Goal: Feedback & Contribution: Submit feedback/report problem

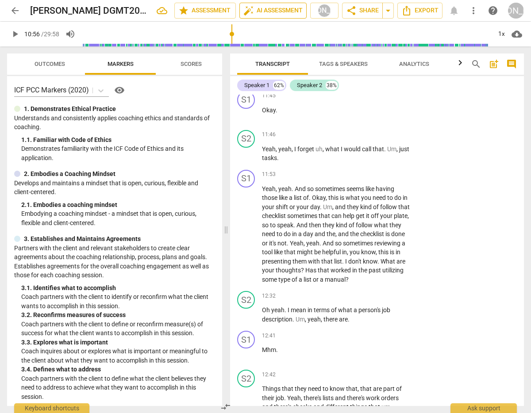
scroll to position [2755, 0]
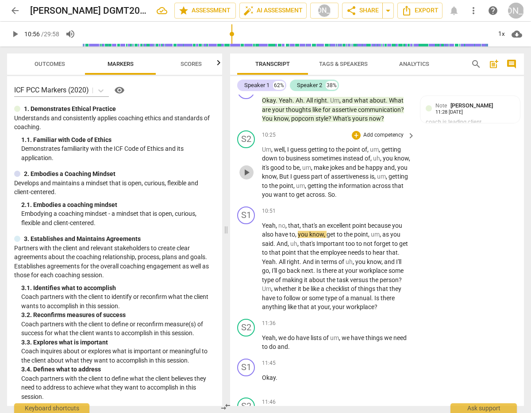
click at [248, 170] on span "play_arrow" at bounding box center [246, 172] width 11 height 11
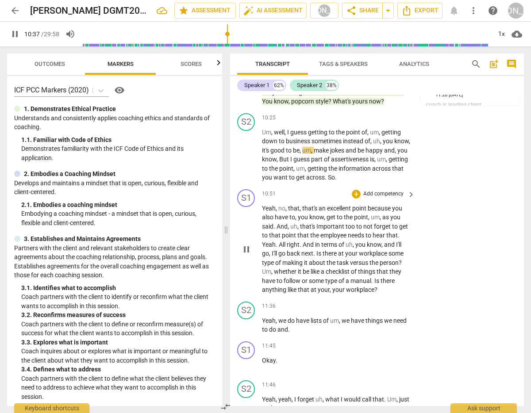
scroll to position [2770, 0]
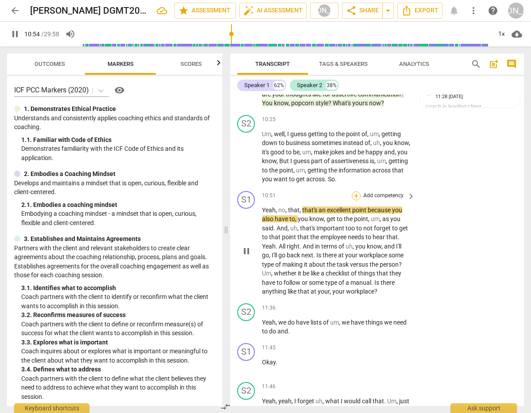
click at [355, 191] on div "+" at bounding box center [356, 195] width 9 height 9
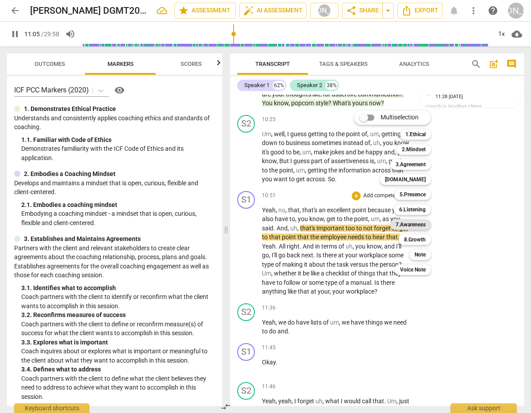
click at [417, 222] on b "7.Awareness" at bounding box center [410, 224] width 30 height 11
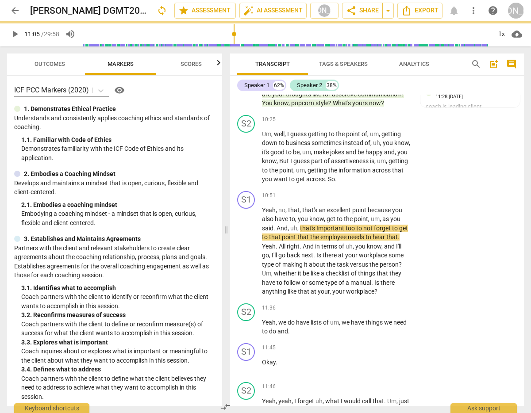
type input "666"
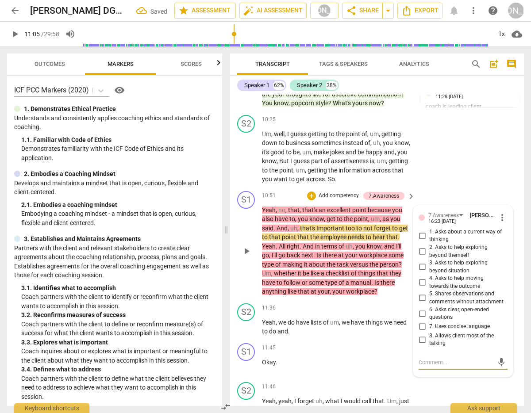
click at [418, 309] on input "6. Asks clear, open-ended questions" at bounding box center [422, 313] width 14 height 11
drag, startPoint x: 419, startPoint y: 310, endPoint x: 421, endPoint y: 316, distance: 6.7
click at [419, 310] on input "6. Asks clear, open-ended questions" at bounding box center [422, 313] width 14 height 11
checkbox input "true"
drag, startPoint x: 432, startPoint y: 358, endPoint x: 484, endPoint y: 370, distance: 53.9
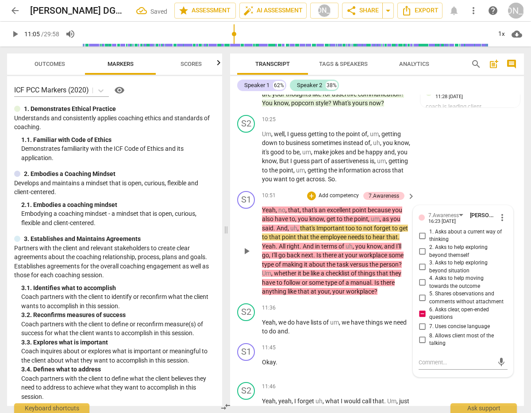
click at [432, 358] on textarea at bounding box center [455, 362] width 75 height 8
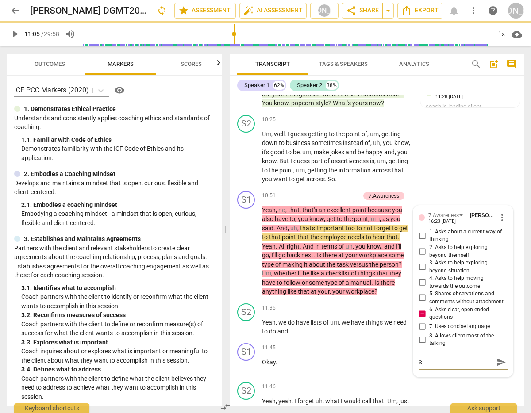
type textarea "S"
type textarea "St"
type textarea "Sta"
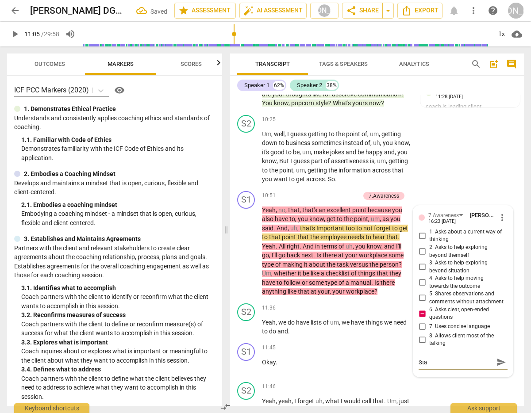
type textarea "Stac"
type textarea "Stack"
type textarea "Stacke"
type textarea "Stacked"
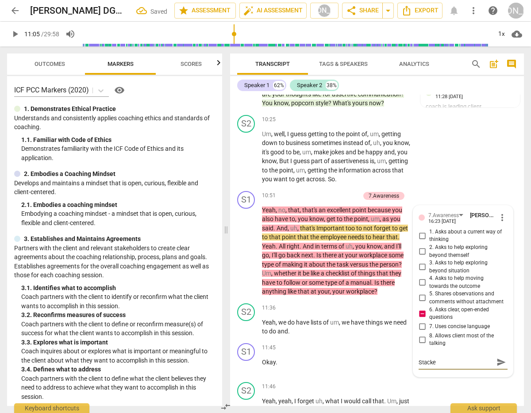
type textarea "Stacked"
type textarea "Stacked c"
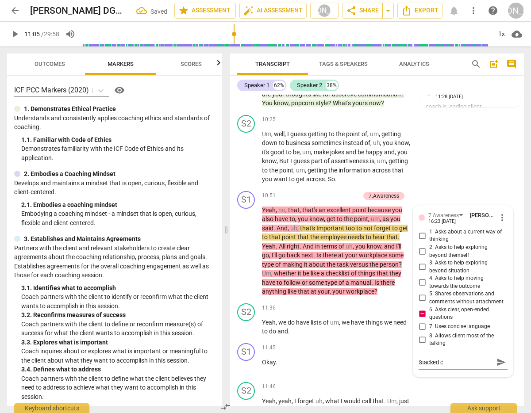
type textarea "Stacked cl"
type textarea "Stacked clo"
type textarea "Stacked clos"
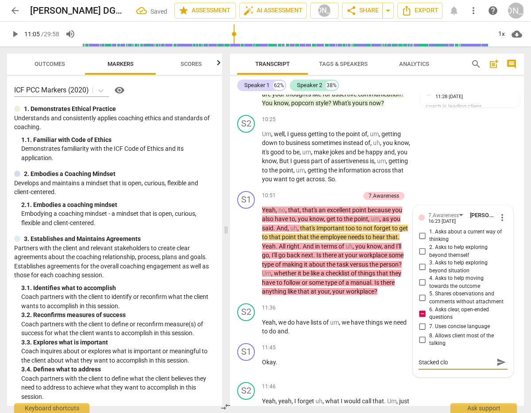
type textarea "Stacked clos"
type textarea "Stacked close"
type textarea "Stacked closed"
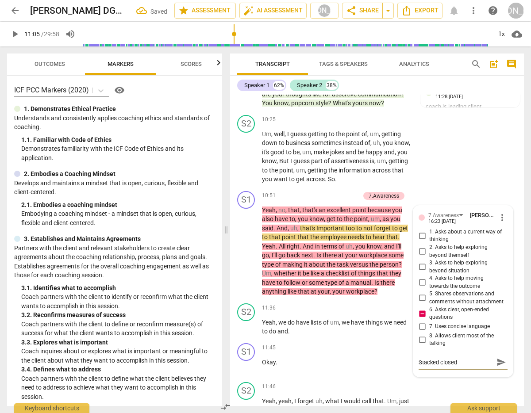
type textarea "Stacked closed"
type textarea "Stacked closed e"
type textarea "Stacked closed en"
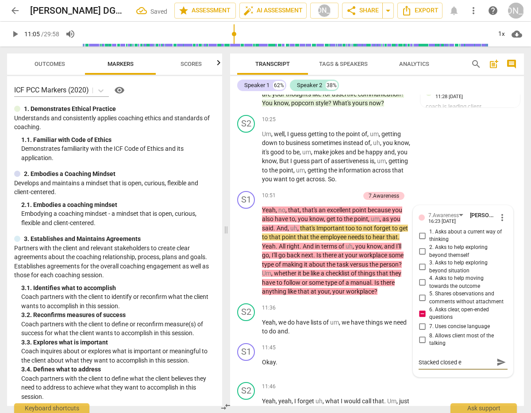
type textarea "Stacked closed en"
type textarea "Stacked closed end"
type textarea "Stacked closed ende"
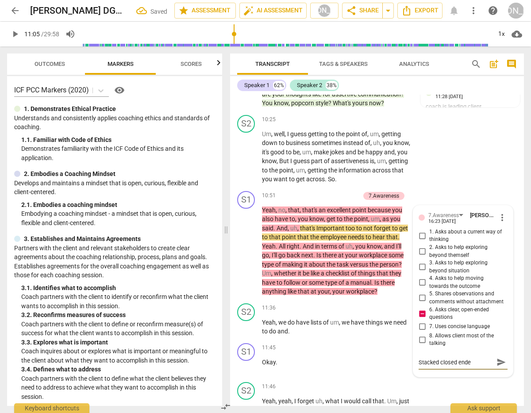
type textarea "Stacked closed ended"
type textarea "Stacked closed ended q"
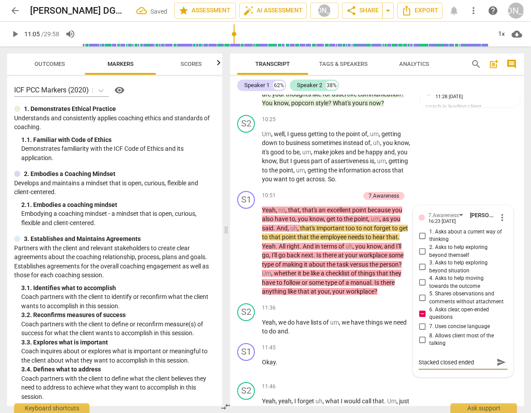
type textarea "Stacked closed ended q"
type textarea "Stacked closed ended qu"
type textarea "Stacked closed ended que"
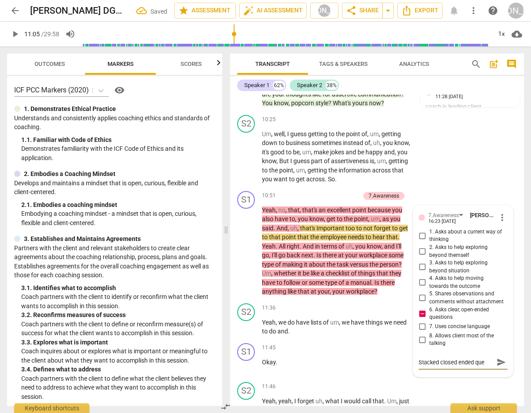
type textarea "Stacked closed ended ques"
type textarea "Stacked closed ended quest"
type textarea "Stacked closed ended questi"
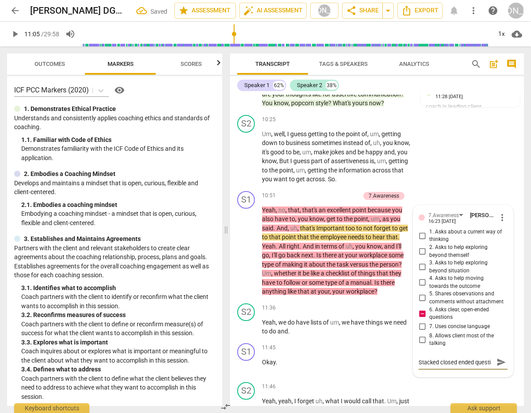
type textarea "Stacked closed ended questio"
type textarea "Stacked closed ended question"
type textarea "Stacked closed ended questions"
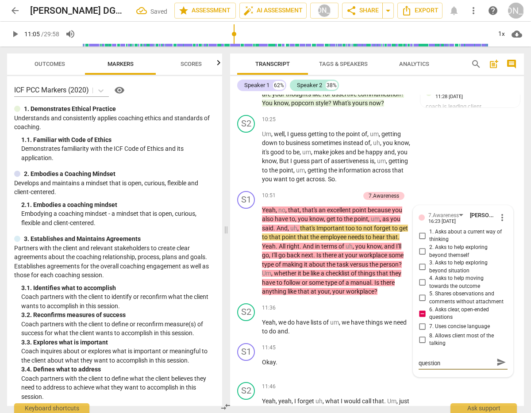
type textarea "Stacked closed ended questions"
type textarea "Stacked closed ended questions."
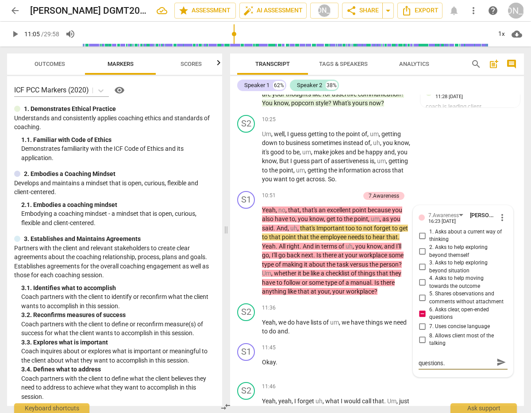
type textarea "Stacked closed ended questions. H"
type textarea "Stacked closed ended questions. Ho"
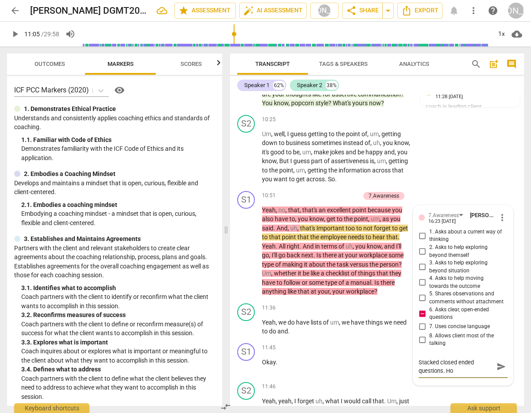
type textarea "Stacked closed ended questions. How"
type textarea "Stacked closed ended questions. How c"
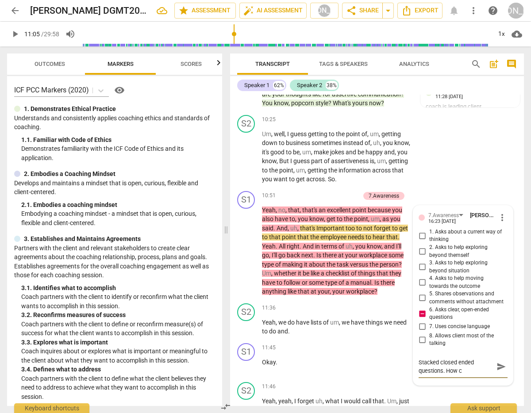
type textarea "Stacked closed ended questions. How ca"
type textarea "Stacked closed ended questions. How can"
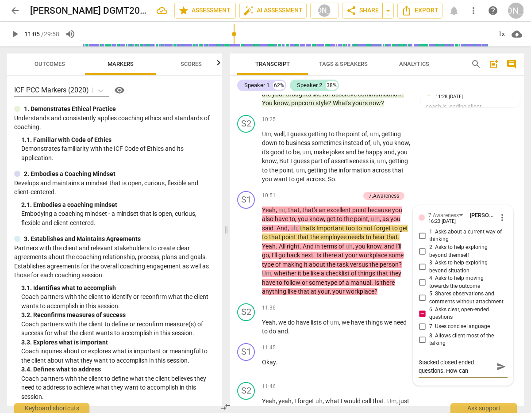
type textarea "Stacked closed ended questions. How can y"
type textarea "Stacked closed ended questions. How can yo"
type textarea "Stacked closed ended questions. How can you"
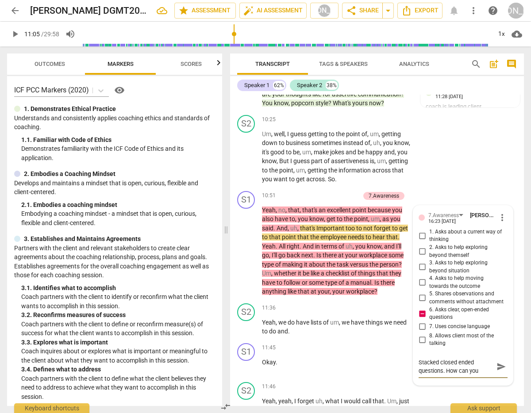
type textarea "Stacked closed ended questions. How can you"
type textarea "Stacked closed ended questions. How can you j"
type textarea "Stacked closed ended questions. How can you ju"
type textarea "Stacked closed ended questions. How can you jus"
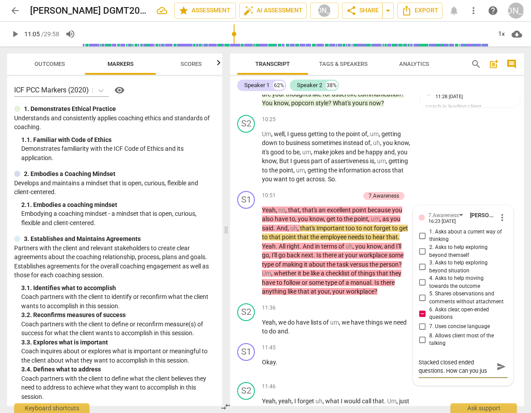
type textarea "Stacked closed ended questions. How can you just"
type textarea "Stacked closed ended questions. How can you just a"
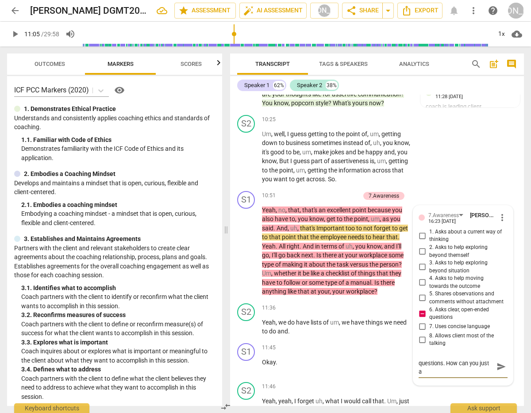
type textarea "Stacked closed ended questions. How can you just as"
type textarea "Stacked closed ended questions. How can you just ask"
type textarea "Stacked closed ended questions. How can you just ask h"
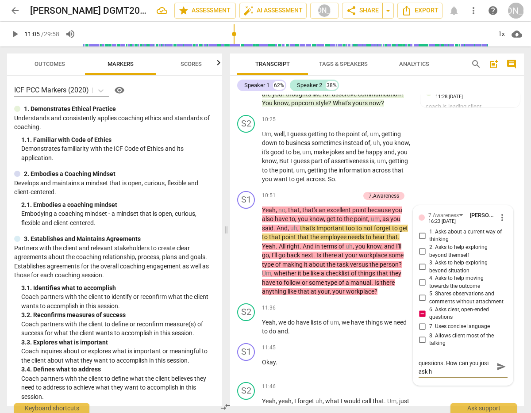
type textarea "Stacked closed ended questions. How can you just ask hi"
type textarea "Stacked closed ended questions. How can you just ask him"
type textarea "Stacked closed ended questions. How can you just ask him a"
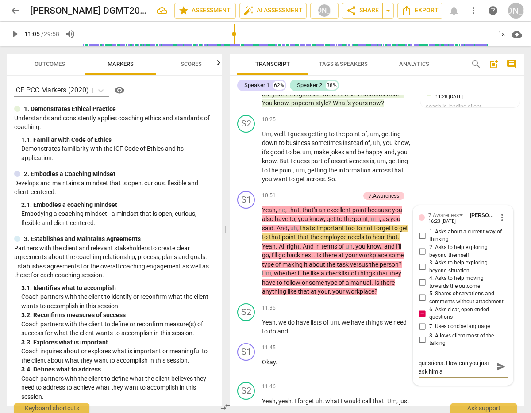
type textarea "Stacked closed ended questions. How can you just ask him a"
type textarea "Stacked closed ended questions. How can you just ask him a q"
type textarea "Stacked closed ended questions. How can you just ask him a qu"
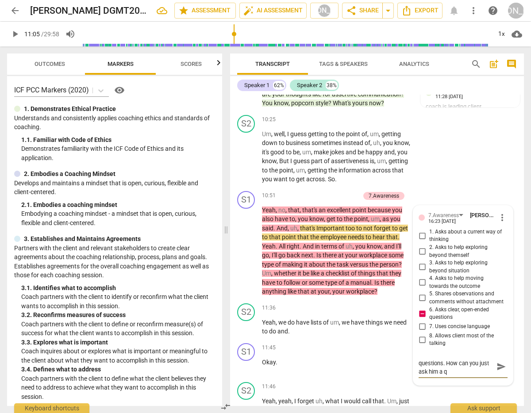
type textarea "Stacked closed ended questions. How can you just ask him a qu"
type textarea "Stacked closed ended questions. How can you just ask him a que"
type textarea "Stacked closed ended questions. How can you just ask him a ques"
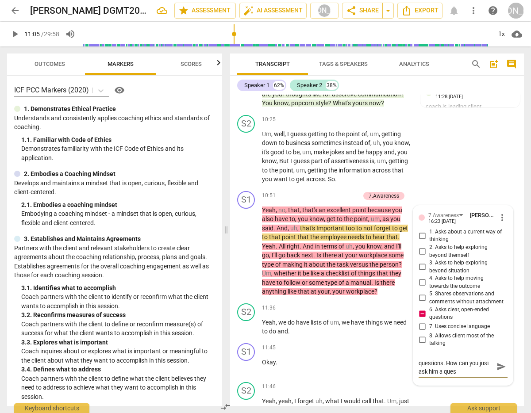
type textarea "Stacked closed ended questions. How can you just ask him a quest"
type textarea "Stacked closed ended questions. How can you just ask him a questi"
type textarea "Stacked closed ended questions. How can you just ask him a questio"
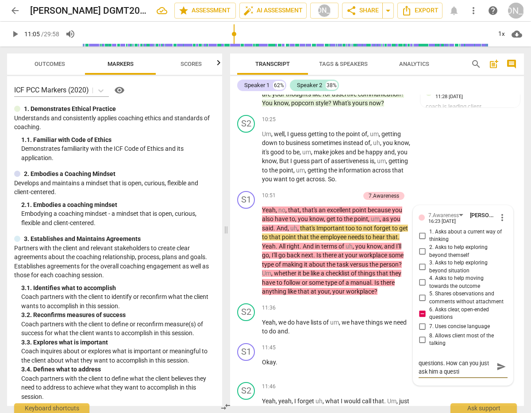
type textarea "Stacked closed ended questions. How can you just ask him a questio"
type textarea "Stacked closed ended questions. How can you just ask him a question"
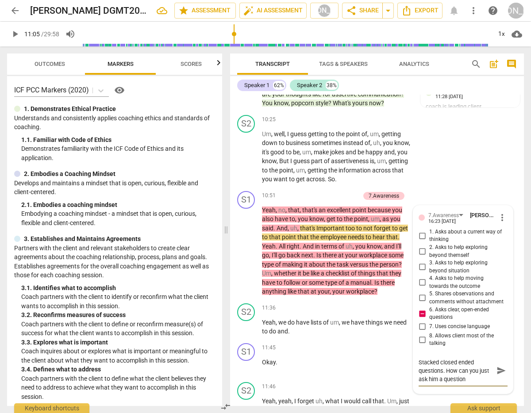
type textarea "Stacked closed ended questions. How can you just ask him a question"
type textarea "Stacked closed ended questions. How can you just ask him a question a"
type textarea "Stacked closed ended questions. How can you just ask him a question ab"
type textarea "Stacked closed ended questions. How can you just ask him a question abo"
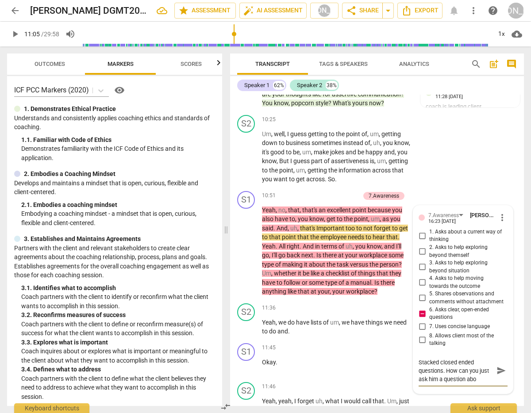
type textarea "Stacked closed ended questions. How can you just ask him a question abou"
type textarea "Stacked closed ended questions. How can you just ask him a question about"
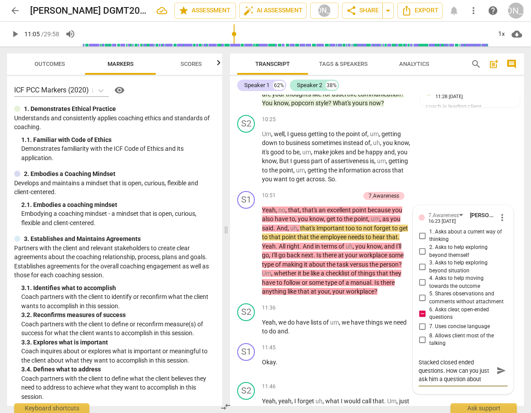
type textarea "Stacked closed ended questions. How can you just ask him a question about"
type textarea "Stacked closed ended questions. How can you just ask him a question about h"
type textarea "Stacked closed ended questions. How can you just ask him a question about hi"
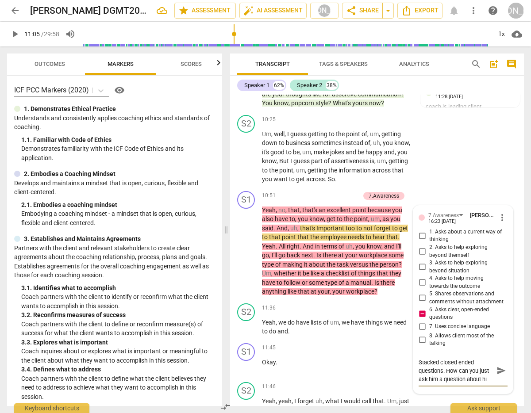
type textarea "Stacked closed ended questions. How can you just ask him a question about his"
type textarea "Stacked closed ended questions. How can you just ask him a question about his f"
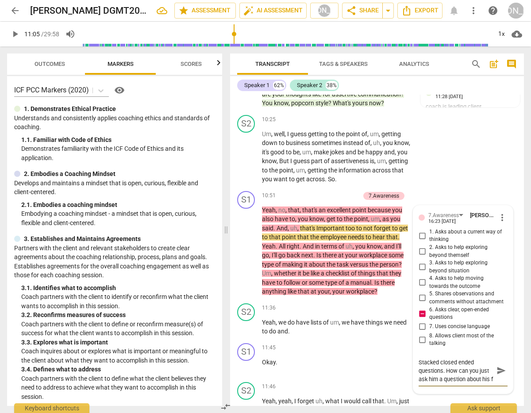
type textarea "Stacked closed ended questions. How can you just ask him a question about his fo"
type textarea "Stacked closed ended questions. How can you just ask him a question about his f…"
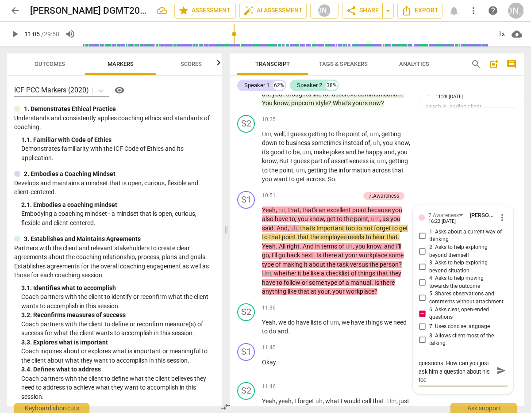
type textarea "Stacked closed ended questions. How can you just ask him a question about his f…"
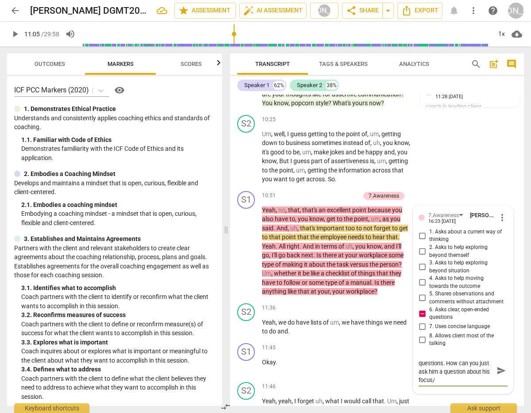
type textarea "Stacked closed ended questions. How can you just ask him a question about his f…"
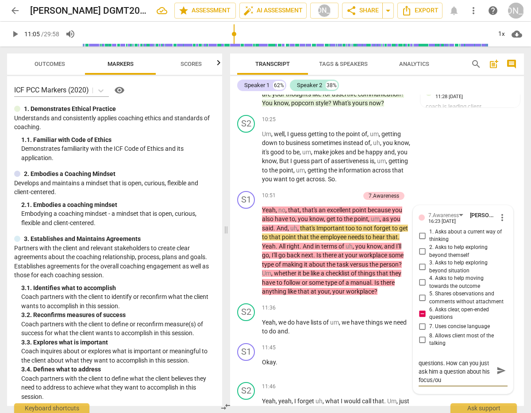
type textarea "Stacked closed ended questions. How can you just ask him a question about his f…"
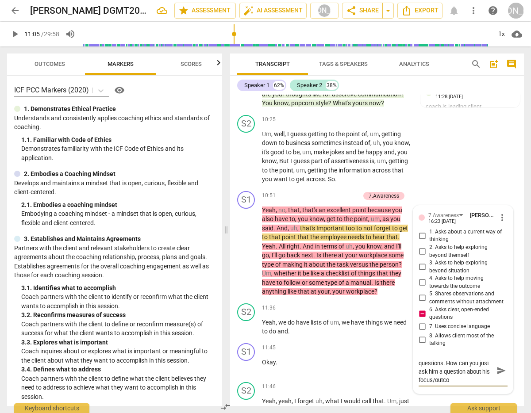
type textarea "Stacked closed ended questions. How can you just ask him a question about his f…"
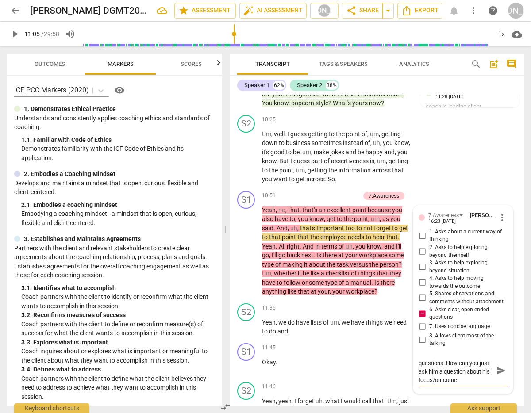
type textarea "Stacked closed ended questions. How can you just ask him a question about his f…"
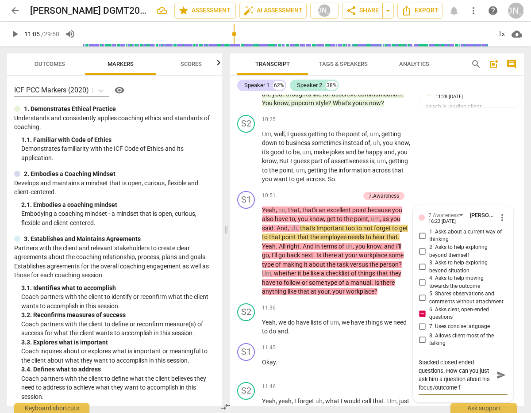
type textarea "Stacked closed ended questions. How can you just ask him a question about his f…"
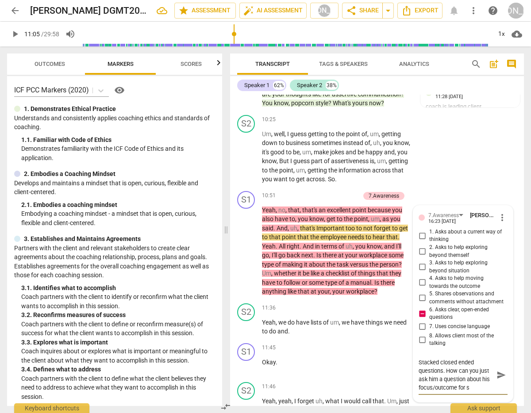
type textarea "Stacked closed ended questions. How can you just ask him a question about his f…"
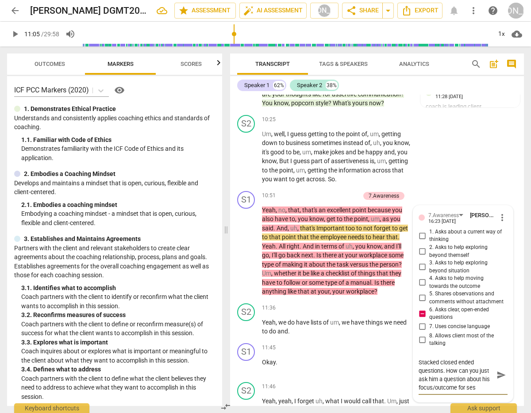
type textarea "Stacked closed ended questions. How can you just ask him a question about his f…"
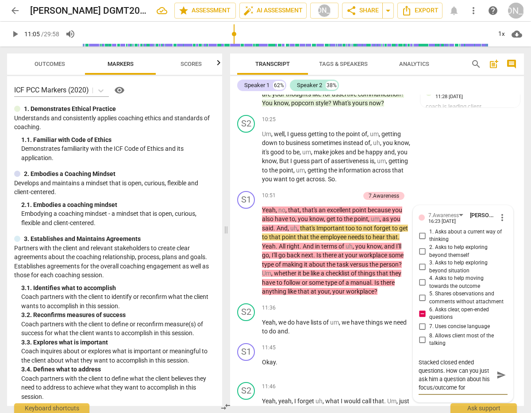
type textarea "Stacked closed ended questions. How can you just ask him a question about his f…"
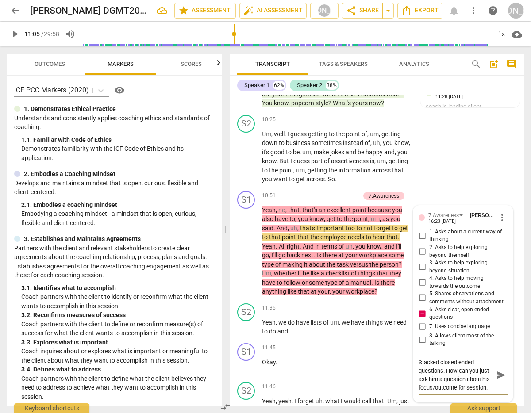
type textarea "Stacked closed ended questions. How can you just ask him a question about his f…"
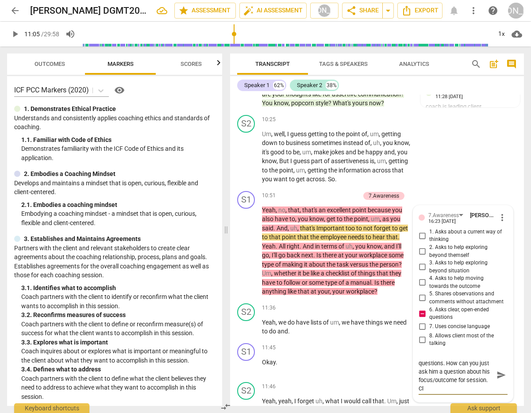
type textarea "Stacked closed ended questions. How can you just ask him a question about his f…"
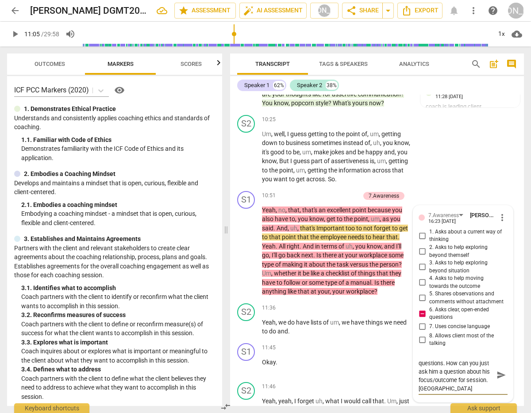
type textarea "Stacked closed ended questions. How can you just ask him a question about his f…"
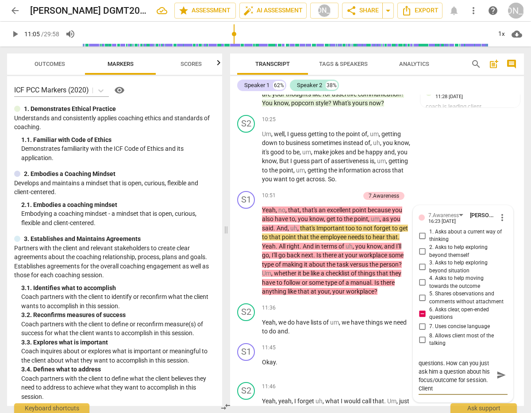
type textarea "Stacked closed ended questions. How can you just ask him a question about his f…"
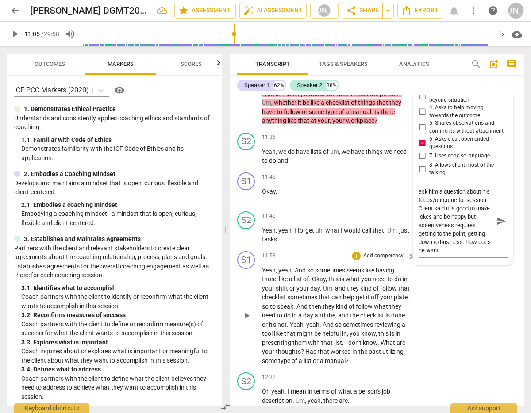
scroll to position [24, 0]
click at [489, 216] on span "send" at bounding box center [501, 221] width 10 height 10
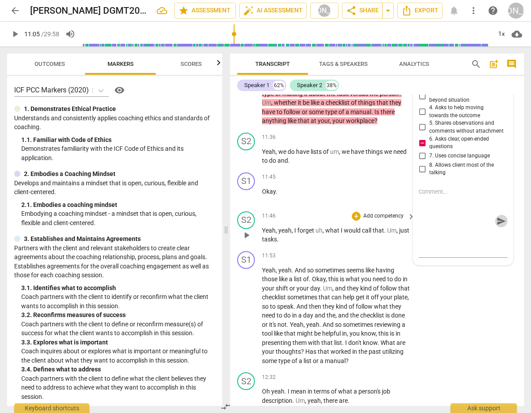
scroll to position [0, 0]
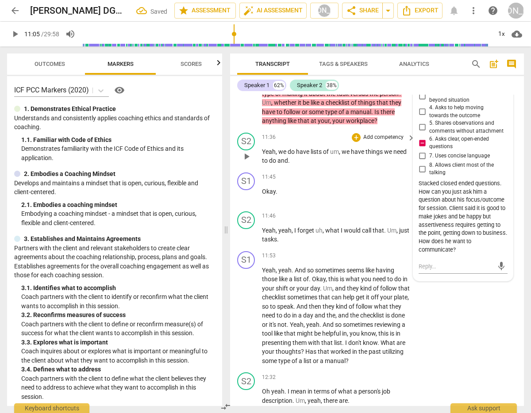
click at [245, 152] on span "play_arrow" at bounding box center [246, 156] width 11 height 11
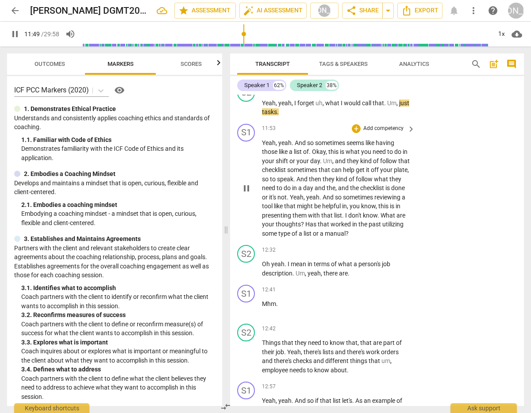
scroll to position [3070, 0]
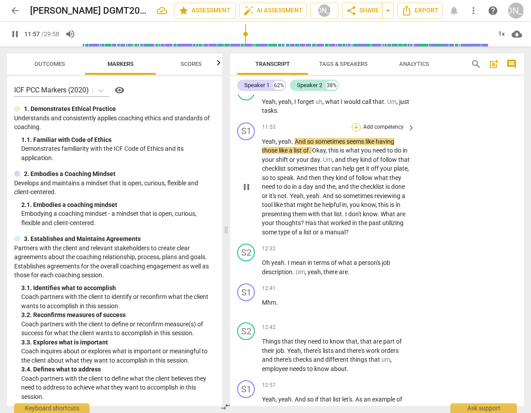
click at [357, 124] on div "+" at bounding box center [356, 127] width 9 height 9
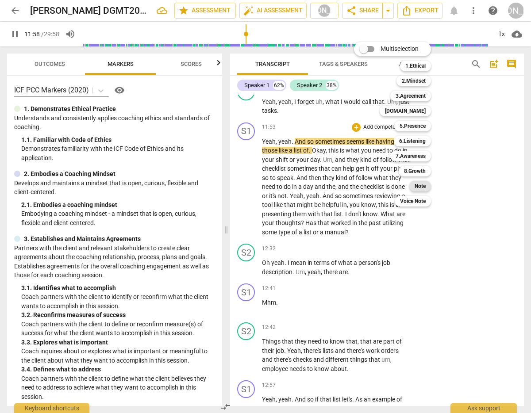
click at [417, 183] on b "Note" at bounding box center [419, 186] width 11 height 11
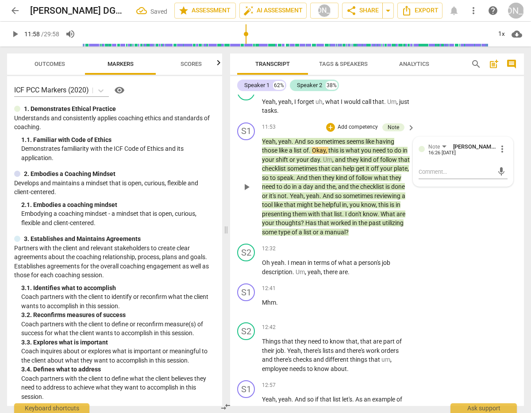
drag, startPoint x: 451, startPoint y: 161, endPoint x: 509, endPoint y: 164, distance: 58.0
click at [456, 161] on div "mic" at bounding box center [462, 170] width 89 height 19
click at [438, 168] on textarea at bounding box center [455, 172] width 75 height 8
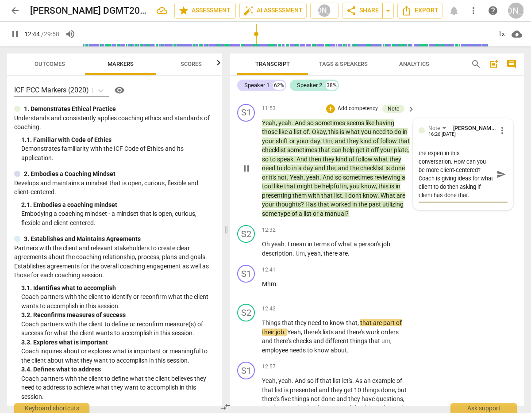
scroll to position [3090, 0]
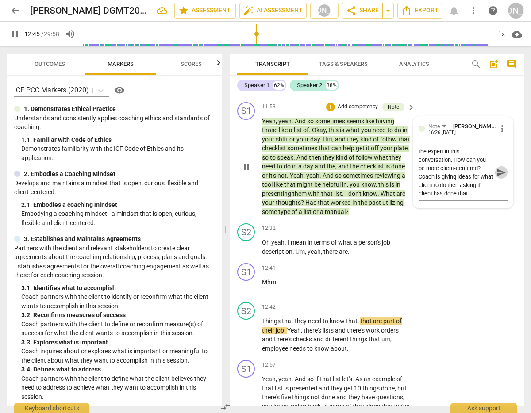
drag, startPoint x: 497, startPoint y: 168, endPoint x: 488, endPoint y: 180, distance: 15.7
click at [489, 168] on span "send" at bounding box center [501, 173] width 10 height 10
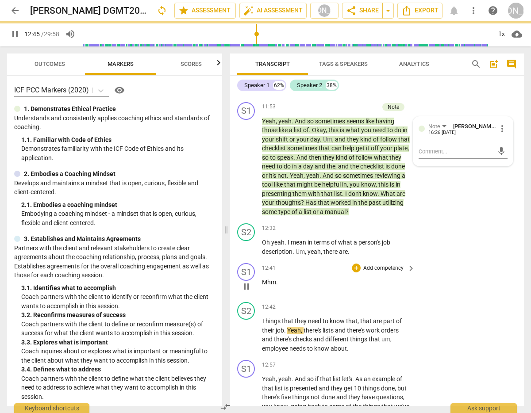
scroll to position [3264, 0]
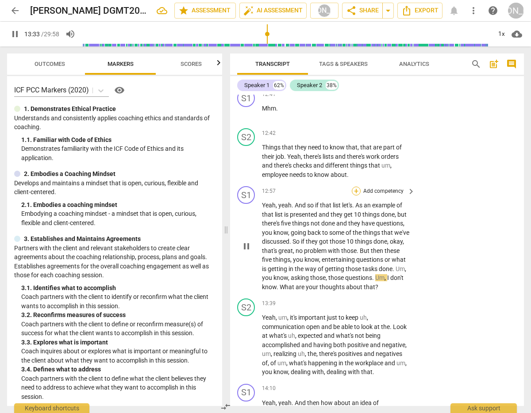
click at [356, 187] on div "+" at bounding box center [356, 191] width 9 height 9
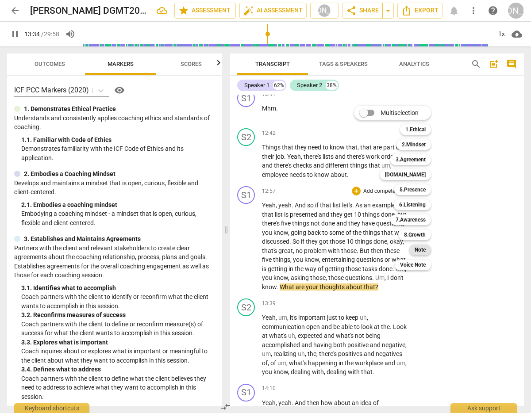
click at [420, 247] on b "Note" at bounding box center [419, 250] width 11 height 11
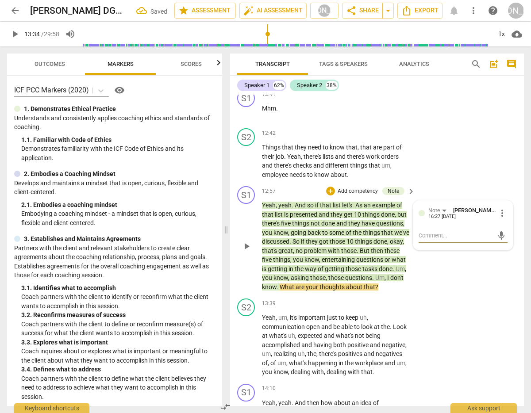
drag, startPoint x: 436, startPoint y: 235, endPoint x: 444, endPoint y: 235, distance: 8.0
click at [440, 235] on textarea at bounding box center [455, 235] width 75 height 8
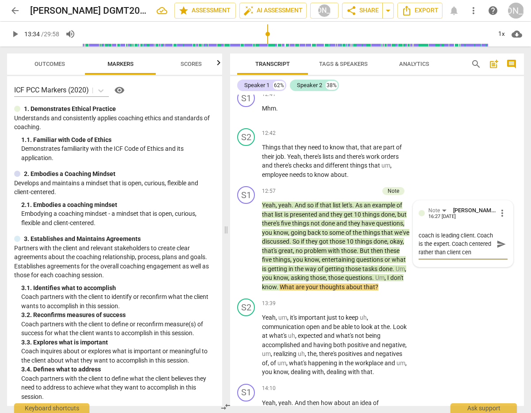
scroll to position [8, 0]
click at [489, 240] on span "send" at bounding box center [501, 244] width 10 height 10
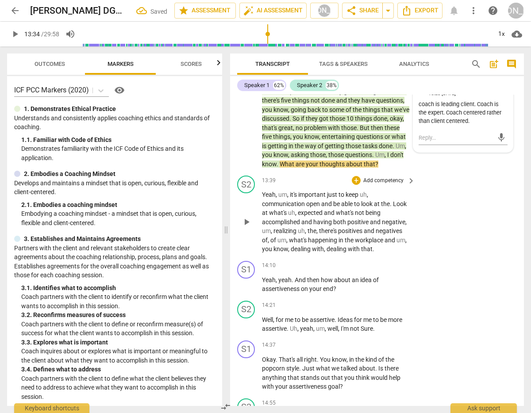
scroll to position [3388, 0]
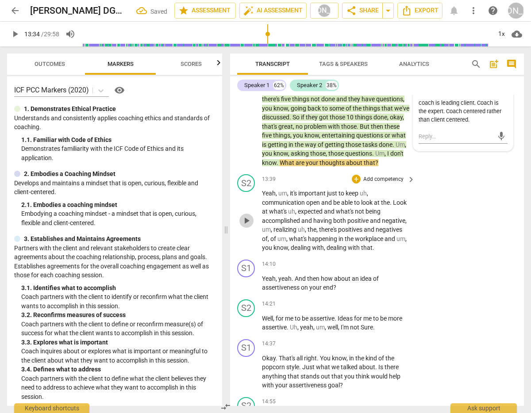
drag, startPoint x: 244, startPoint y: 219, endPoint x: 268, endPoint y: 219, distance: 24.3
click at [244, 219] on span "play_arrow" at bounding box center [246, 220] width 11 height 11
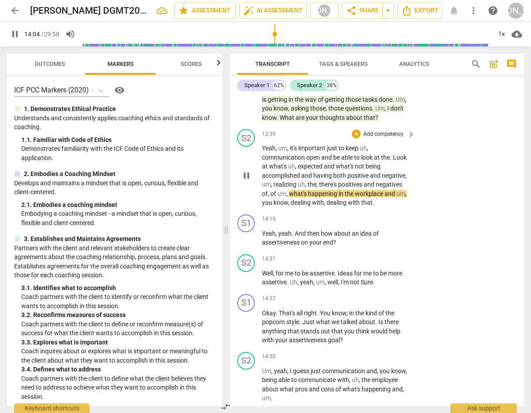
scroll to position [3435, 0]
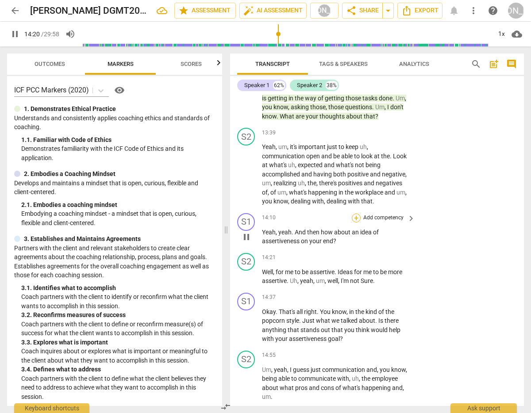
click at [354, 214] on div "+" at bounding box center [356, 218] width 9 height 9
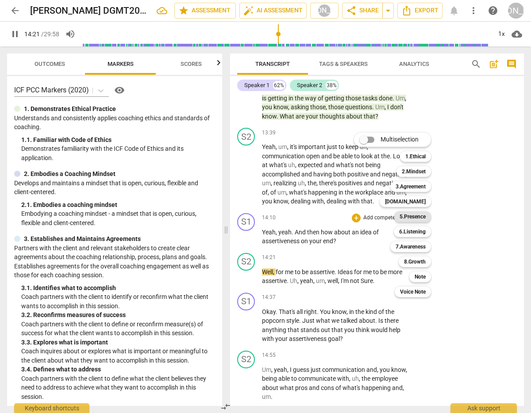
click at [423, 215] on b "5.Presence" at bounding box center [412, 216] width 26 height 11
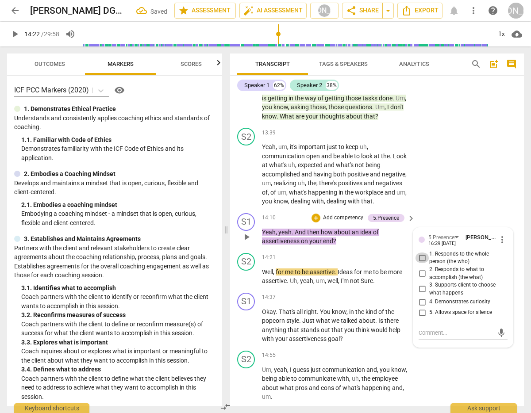
click at [418, 253] on input "1. Responds to the whole person (the who)" at bounding box center [422, 257] width 14 height 11
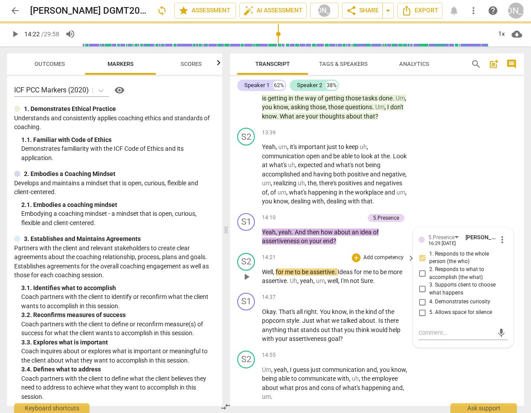
click at [244, 272] on span "play_arrow" at bounding box center [246, 277] width 11 height 11
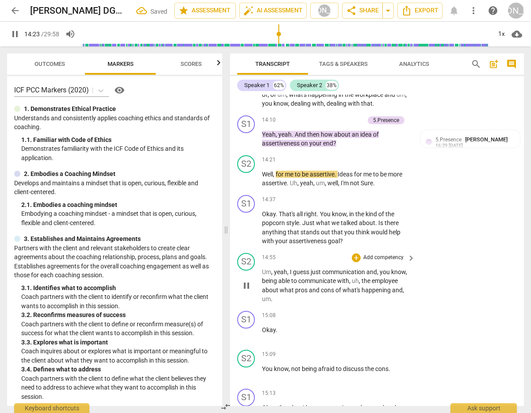
scroll to position [3523, 0]
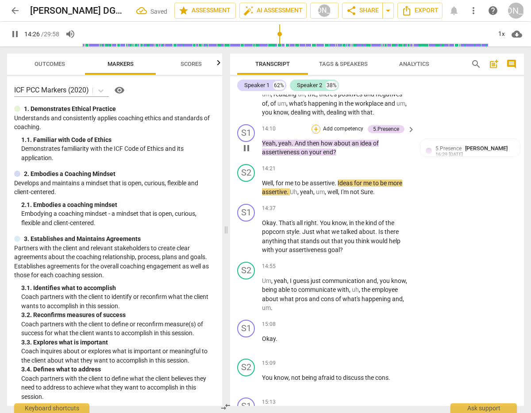
click at [316, 125] on div "+" at bounding box center [315, 129] width 9 height 9
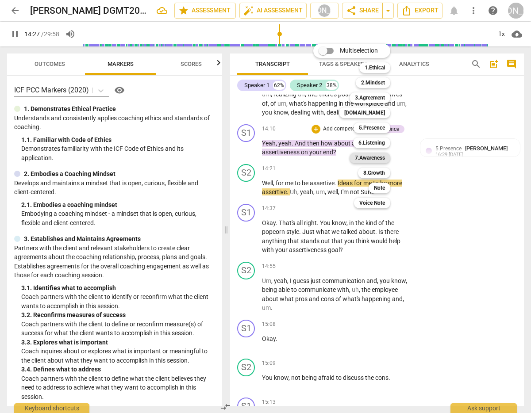
click at [378, 156] on b "7.Awareness" at bounding box center [370, 158] width 30 height 11
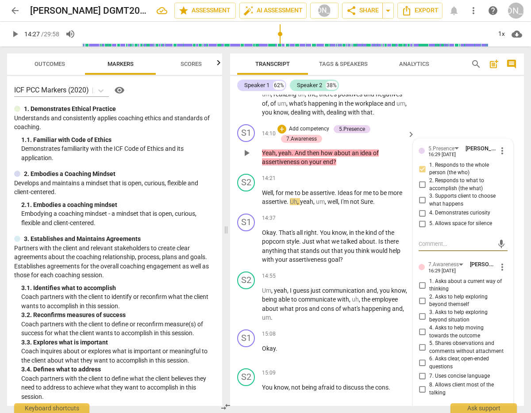
click at [421, 359] on input "6. Asks clear, open-ended questions" at bounding box center [422, 363] width 14 height 11
click at [420, 371] on input "7. Uses concise language" at bounding box center [422, 376] width 14 height 11
click at [245, 193] on span "play_arrow" at bounding box center [246, 197] width 11 height 11
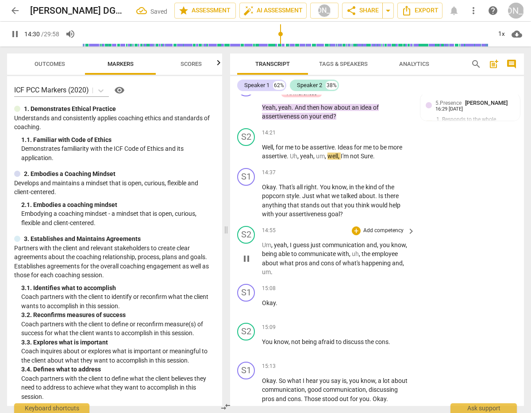
scroll to position [3570, 0]
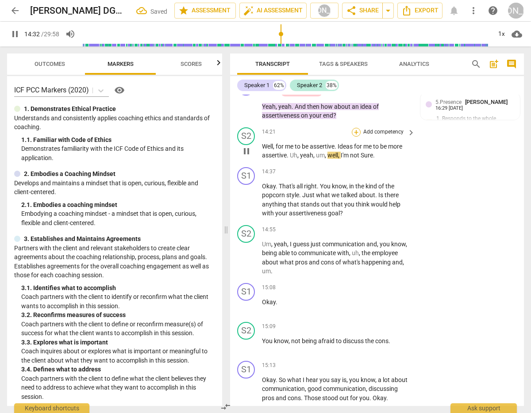
click at [356, 128] on div "+" at bounding box center [356, 132] width 9 height 9
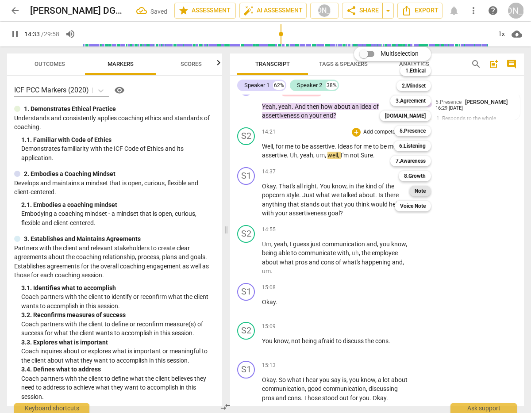
click at [424, 190] on b "Note" at bounding box center [419, 191] width 11 height 11
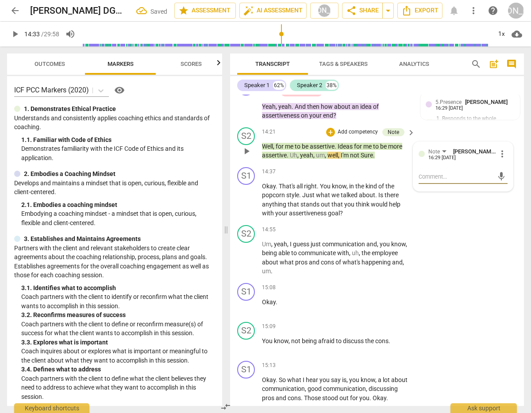
drag, startPoint x: 448, startPoint y: 174, endPoint x: 454, endPoint y: 173, distance: 5.3
click at [450, 173] on textarea at bounding box center [455, 176] width 75 height 8
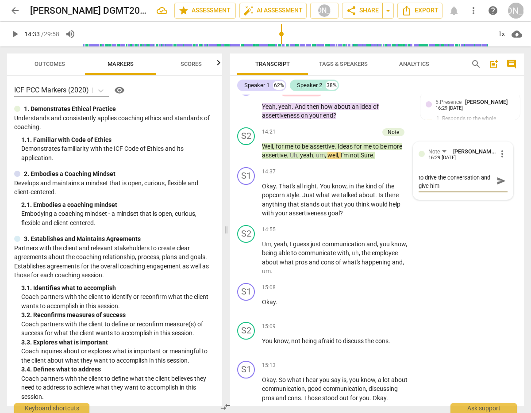
scroll to position [0, 0]
click at [489, 182] on span "send" at bounding box center [501, 185] width 10 height 10
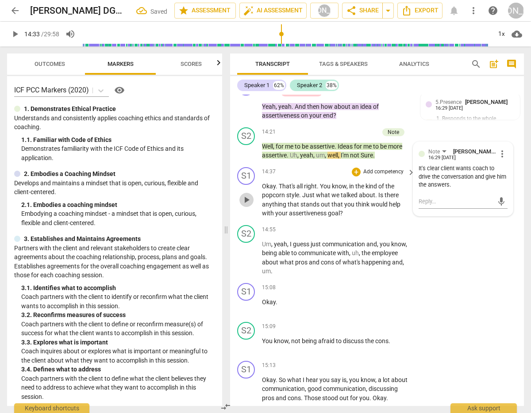
click at [242, 195] on span "play_arrow" at bounding box center [246, 200] width 11 height 11
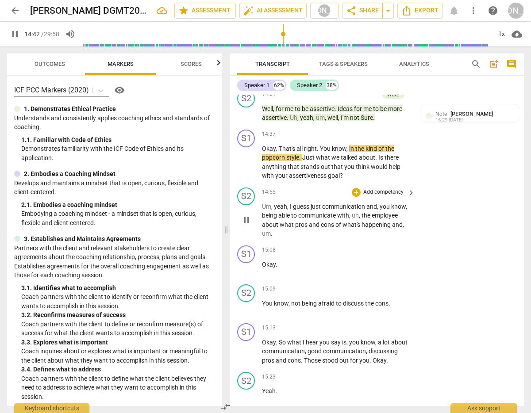
scroll to position [3609, 0]
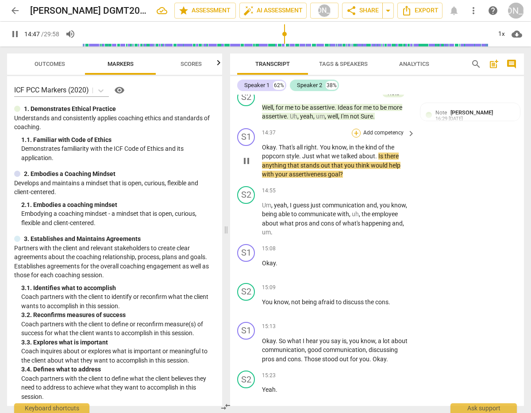
click at [355, 129] on div "+" at bounding box center [356, 133] width 9 height 9
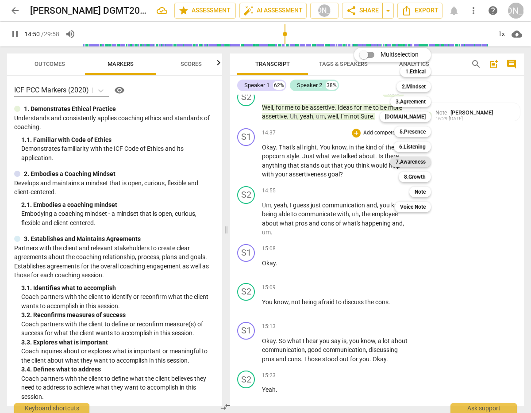
click at [418, 159] on b "7.Awareness" at bounding box center [410, 162] width 30 height 11
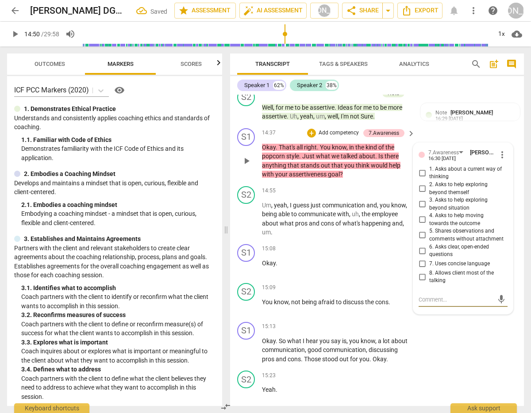
click at [422, 199] on input "3. Asks to help exploring beyond situation" at bounding box center [422, 204] width 14 height 11
click at [422, 214] on input "4. Asks to help moving towards the outcome" at bounding box center [422, 219] width 14 height 11
click at [242, 214] on span "play_arrow" at bounding box center [246, 219] width 11 height 11
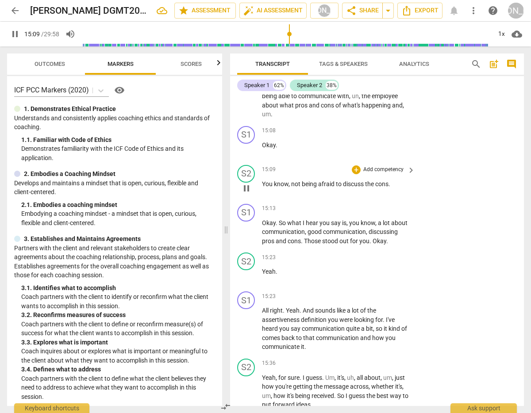
scroll to position [3748, 0]
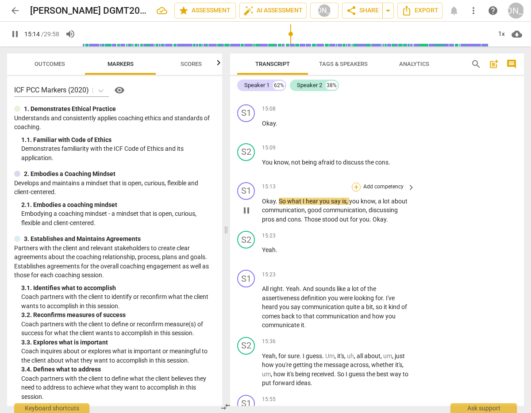
click at [352, 184] on div "+" at bounding box center [356, 187] width 9 height 9
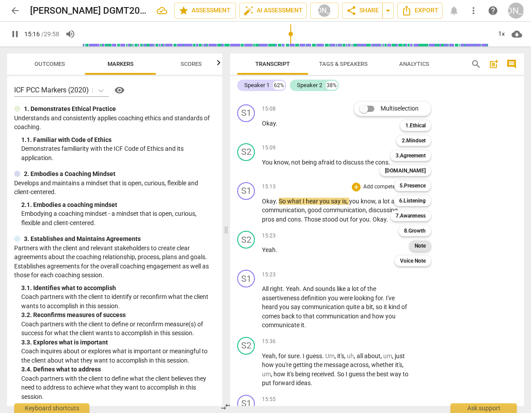
click at [423, 245] on b "Note" at bounding box center [419, 246] width 11 height 11
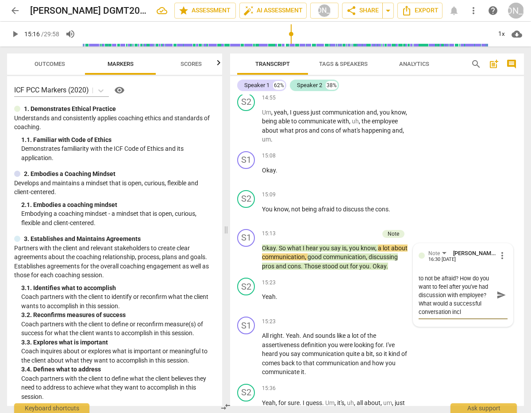
scroll to position [16, 0]
click at [489, 290] on span "send" at bounding box center [501, 295] width 10 height 10
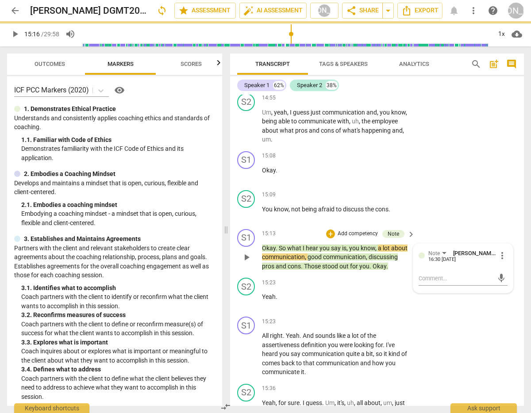
scroll to position [0, 0]
